Goal: Transaction & Acquisition: Download file/media

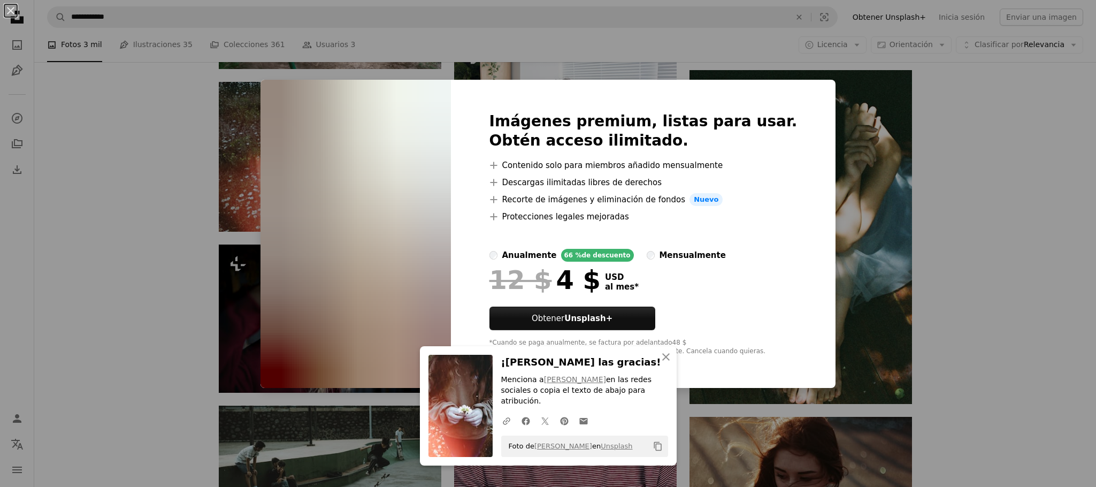
scroll to position [9950, 0]
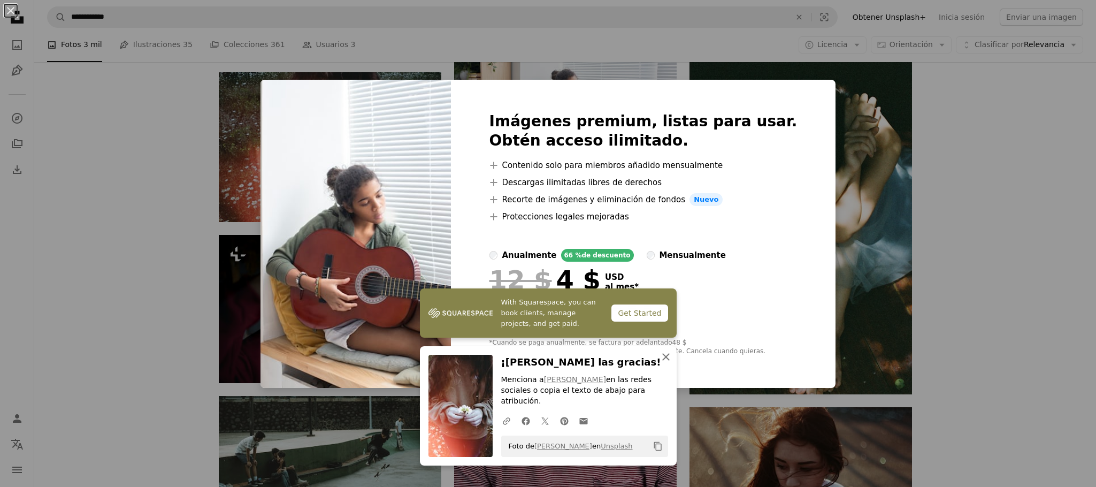
click at [664, 363] on icon "An X shape" at bounding box center [666, 356] width 13 height 13
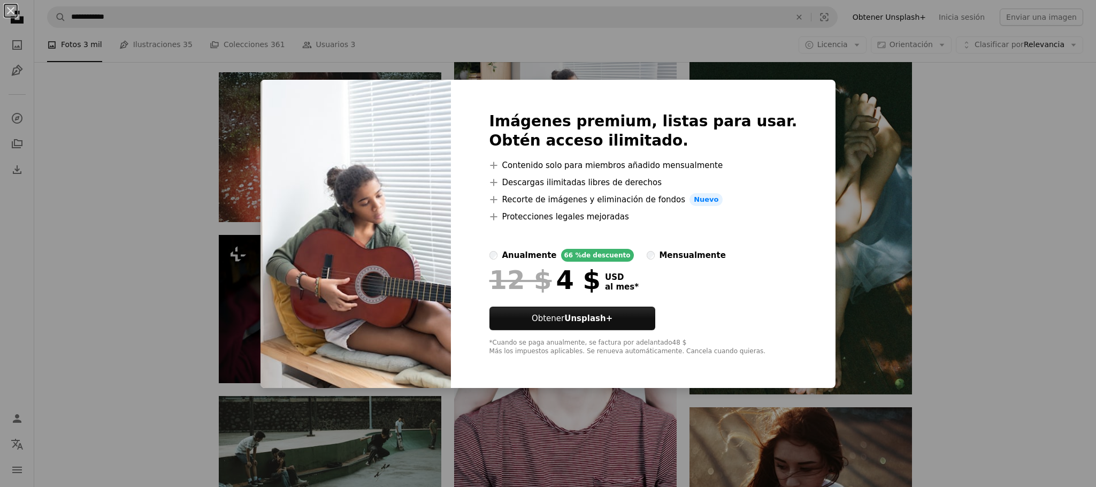
click at [1003, 223] on div "An X shape Imágenes premium, listas para usar. Obtén acceso ilimitado. A plus s…" at bounding box center [548, 243] width 1096 height 487
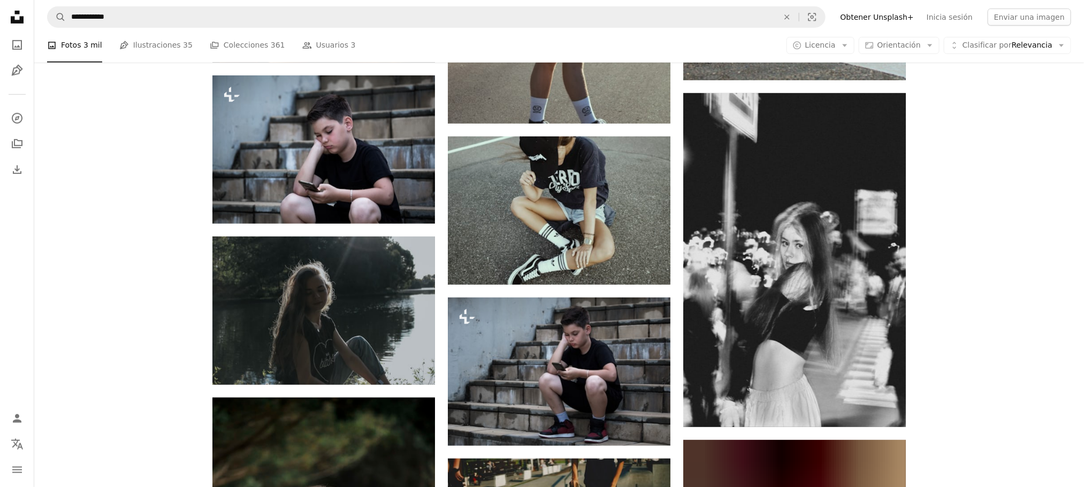
scroll to position [11234, 0]
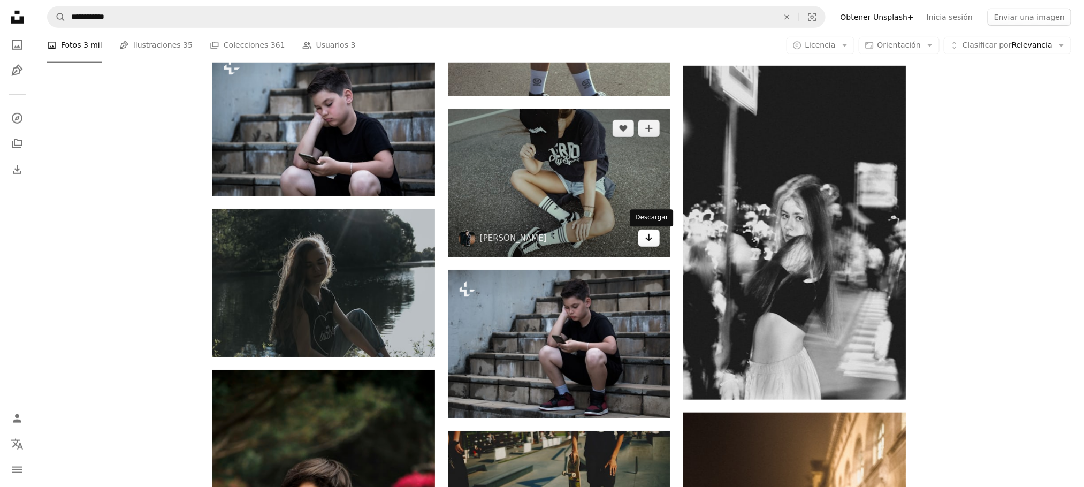
click at [653, 238] on icon "Arrow pointing down" at bounding box center [649, 237] width 9 height 13
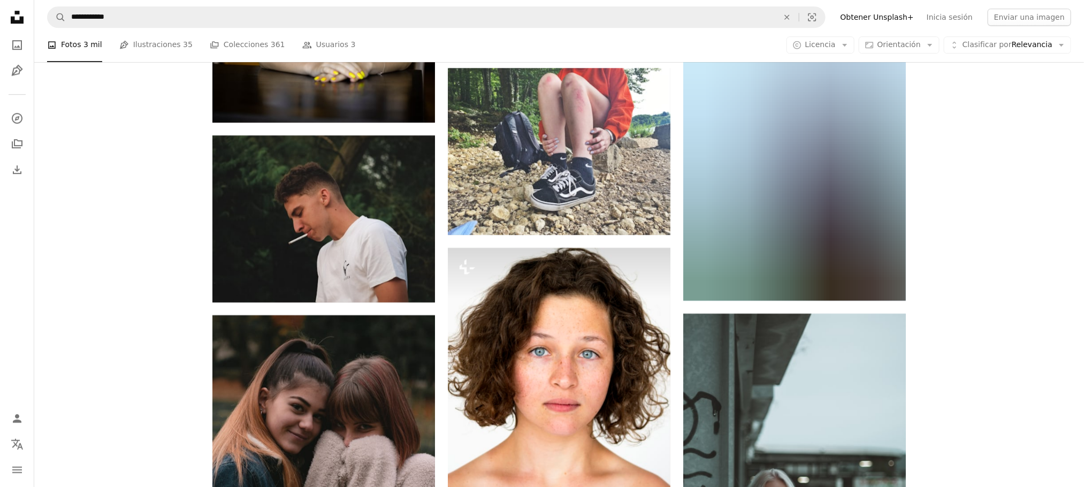
scroll to position [25437, 0]
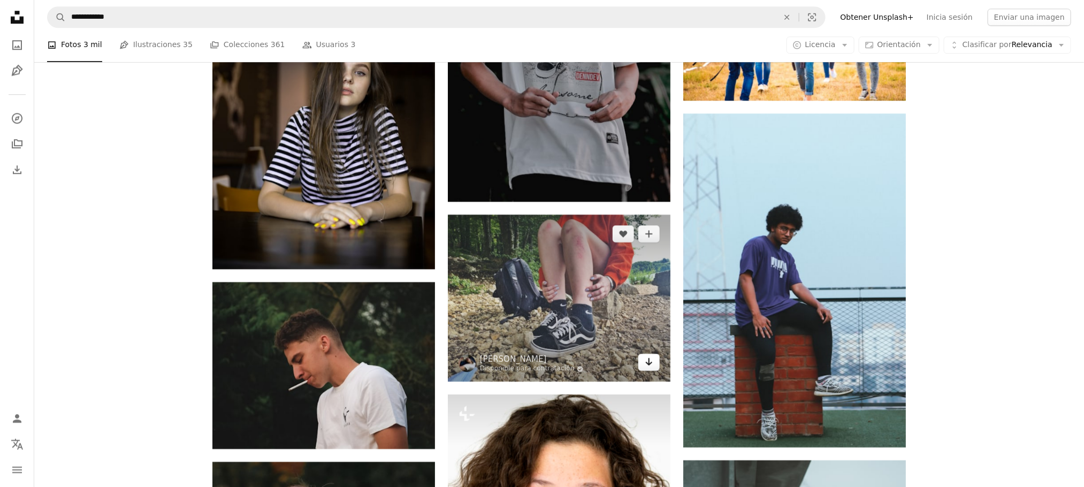
click at [655, 366] on link "Arrow pointing down" at bounding box center [648, 362] width 21 height 17
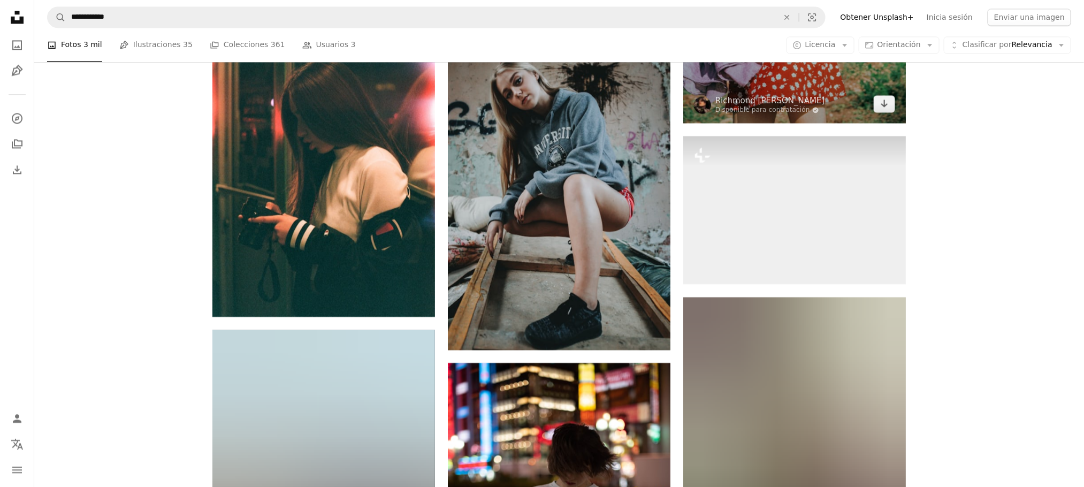
scroll to position [29449, 0]
